Goal: Task Accomplishment & Management: Manage account settings

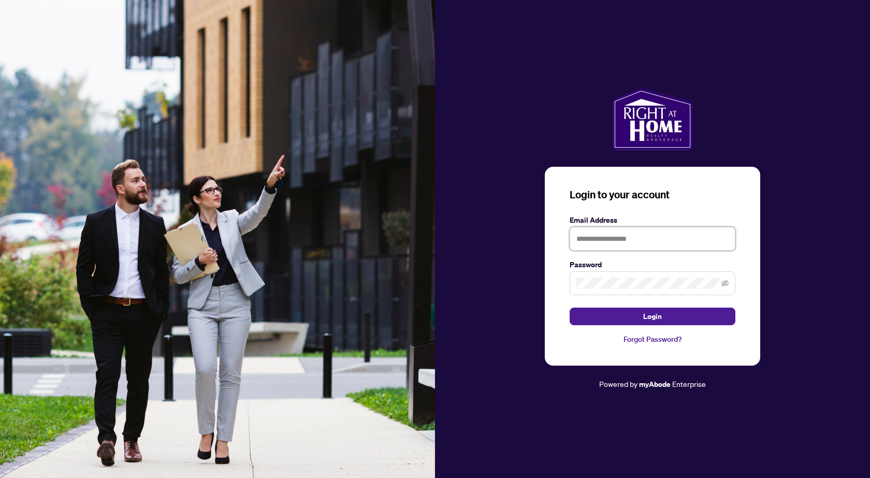
click at [650, 241] on input "text" at bounding box center [653, 239] width 166 height 24
type input "**********"
click at [570, 308] on button "Login" at bounding box center [653, 317] width 166 height 18
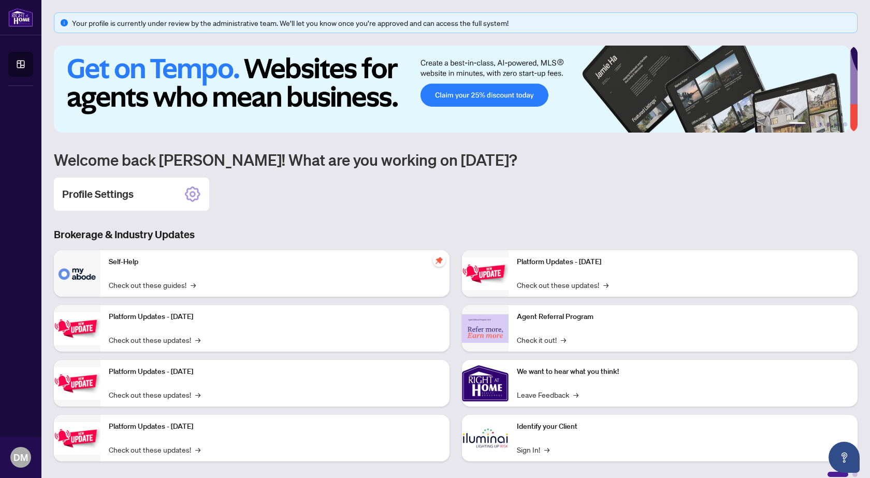
scroll to position [11, 0]
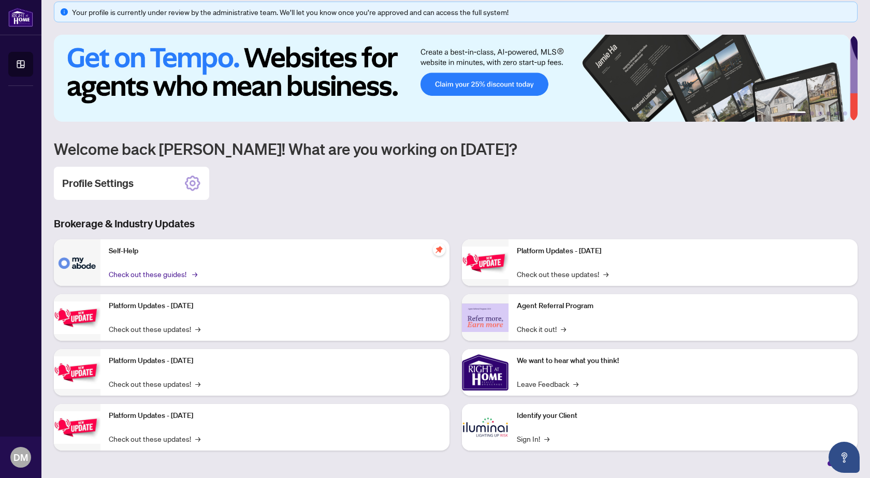
click at [163, 271] on link "Check out these guides! →" at bounding box center [152, 273] width 87 height 11
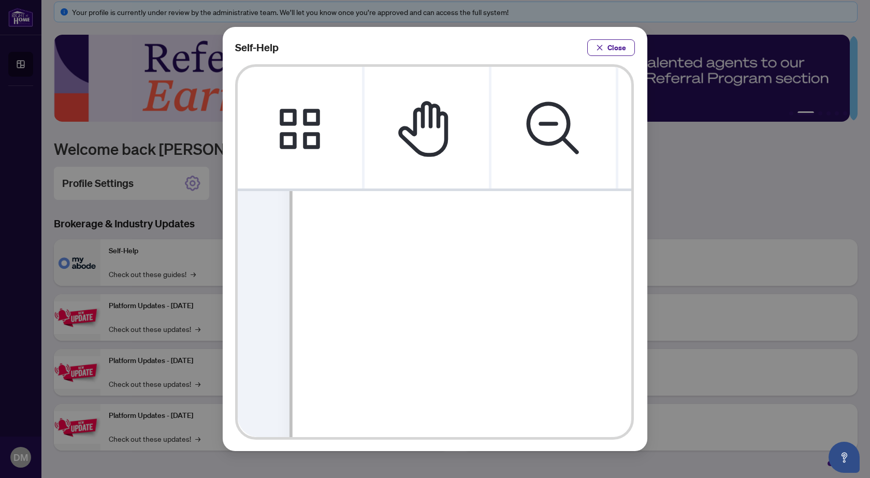
scroll to position [736, 0]
click at [618, 45] on span "Close" at bounding box center [617, 47] width 19 height 17
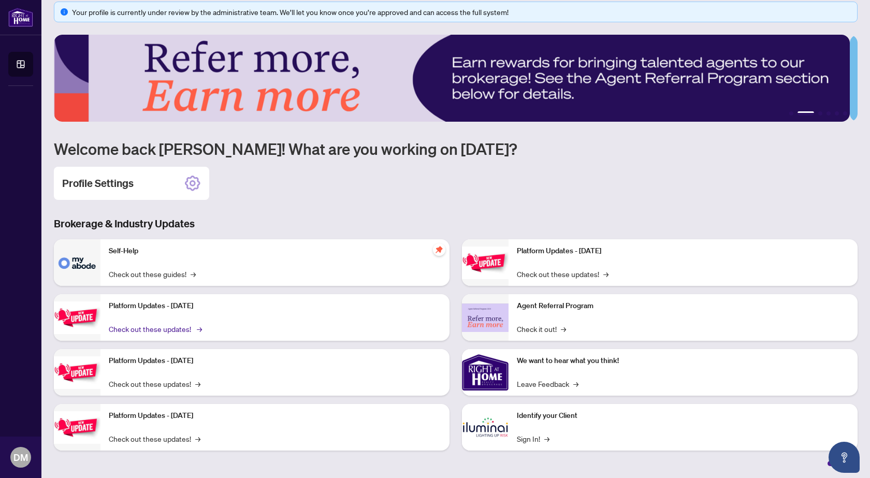
click at [184, 325] on link "Check out these updates! →" at bounding box center [155, 328] width 92 height 11
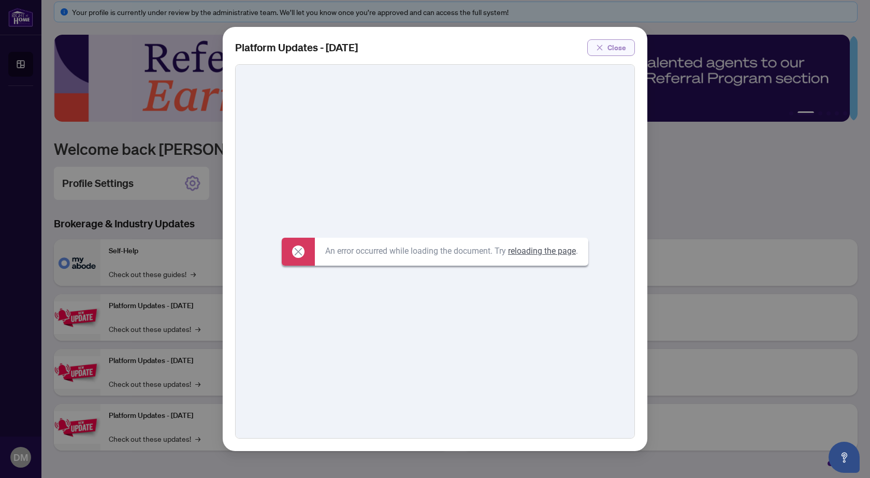
click at [629, 50] on button "Close" at bounding box center [612, 47] width 48 height 17
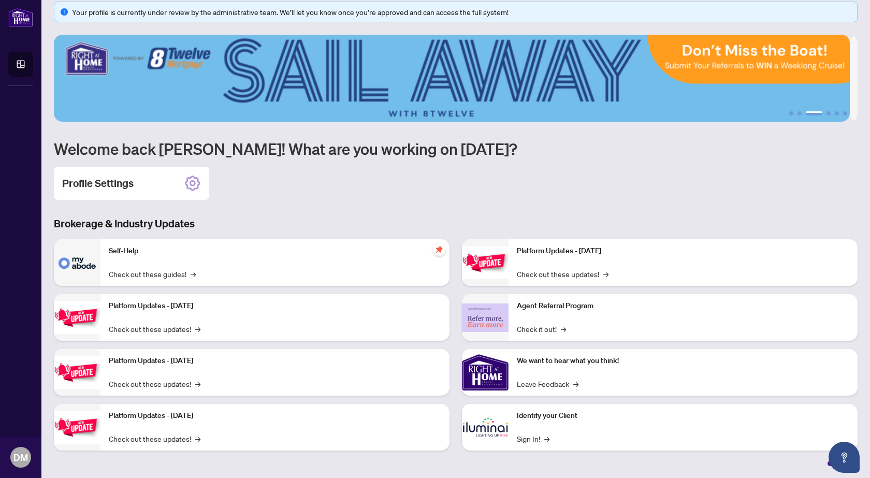
scroll to position [0, 0]
